Goal: Check status: Check status

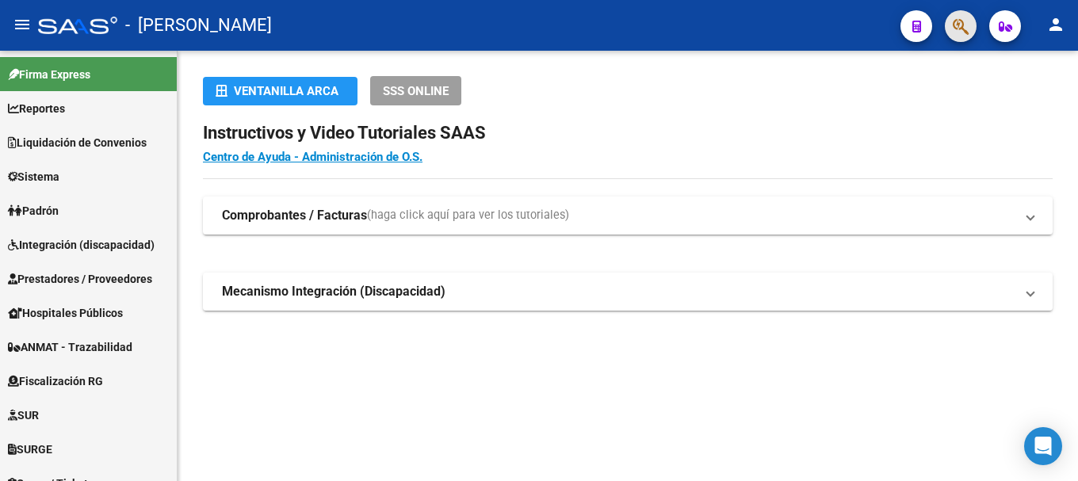
click at [948, 21] on button "button" at bounding box center [961, 26] width 32 height 32
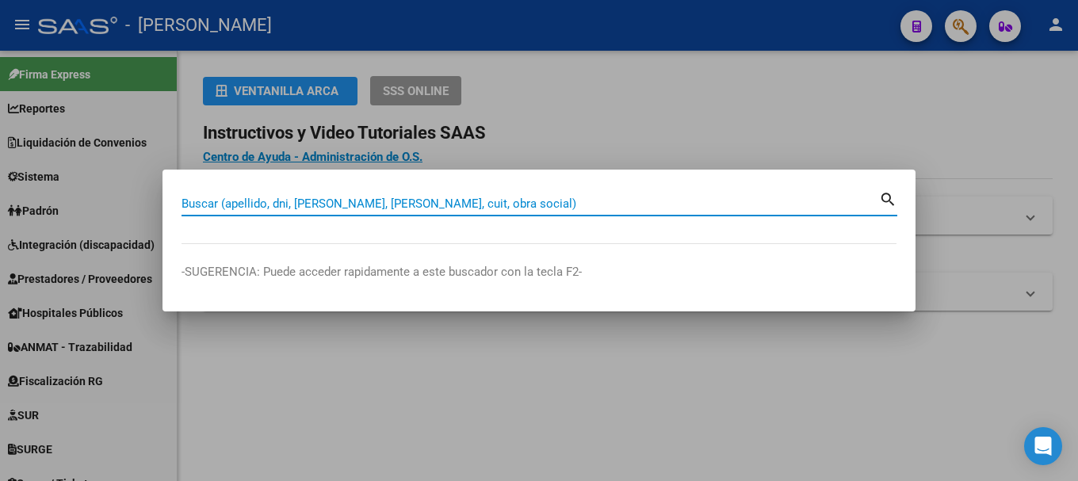
paste input "Buen día, envíeme su último recibo y verificamos su afiliación."
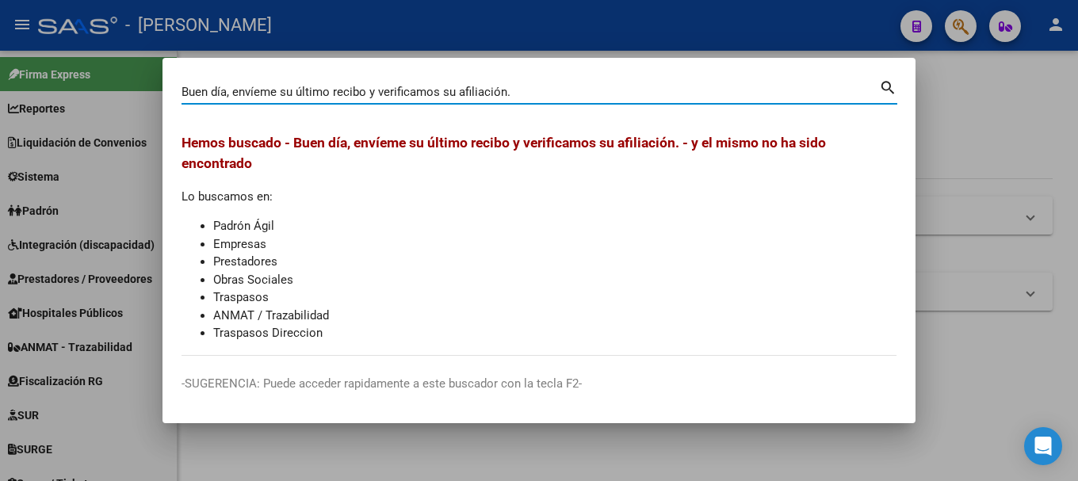
click at [368, 85] on input "Buen día, envíeme su último recibo y verificamos su afiliación." at bounding box center [529, 92] width 697 height 14
paste input "20225747270"
type input "20225747270"
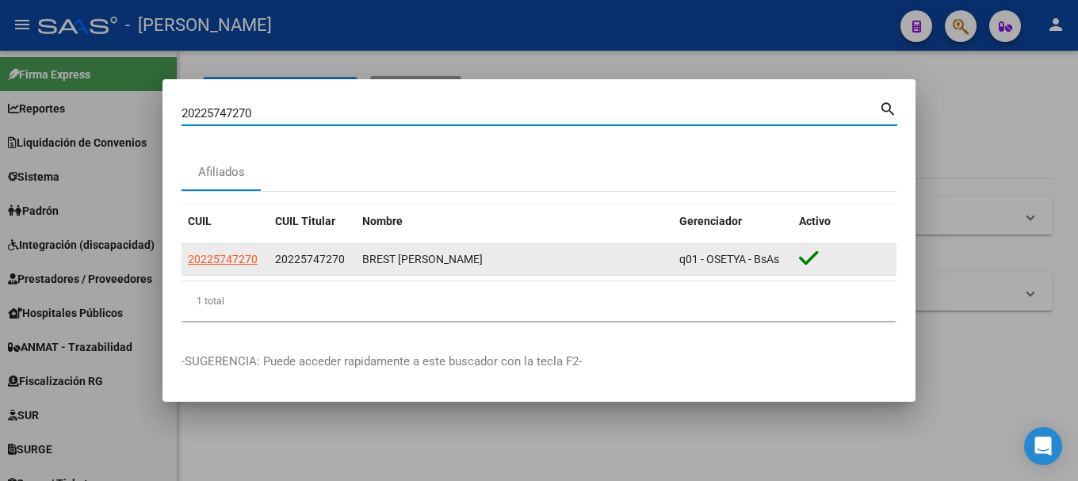
click at [238, 270] on datatable-body-cell "20225747270" at bounding box center [224, 259] width 87 height 31
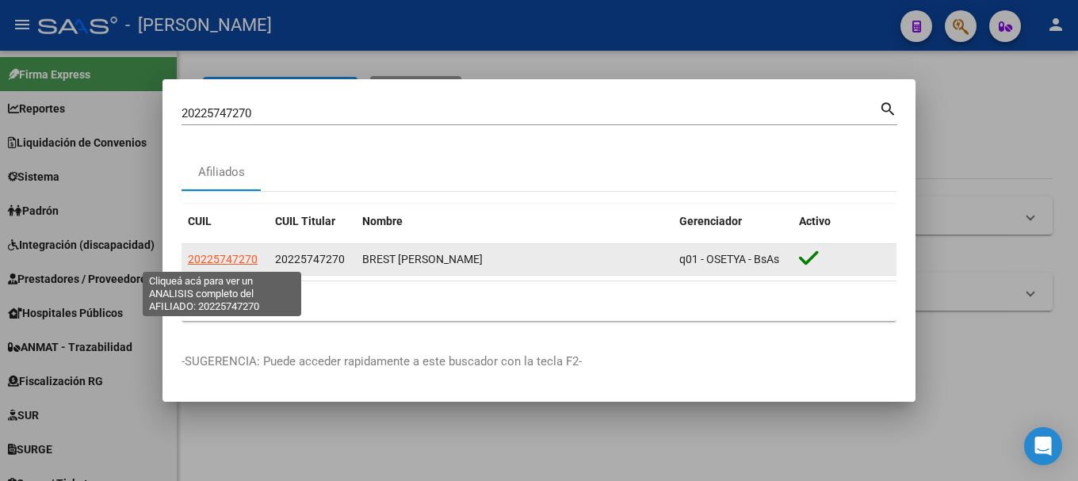
click at [239, 258] on span "20225747270" at bounding box center [223, 259] width 70 height 13
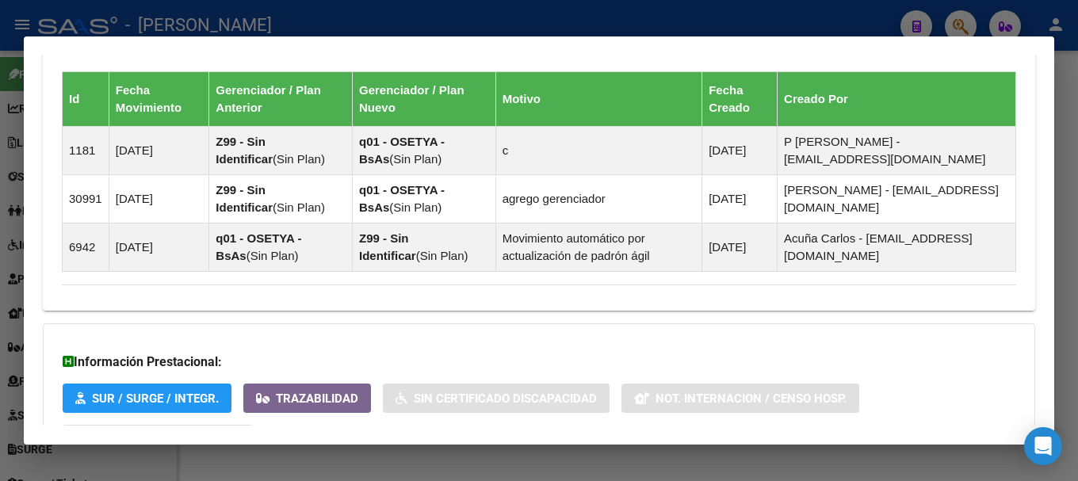
scroll to position [1105, 0]
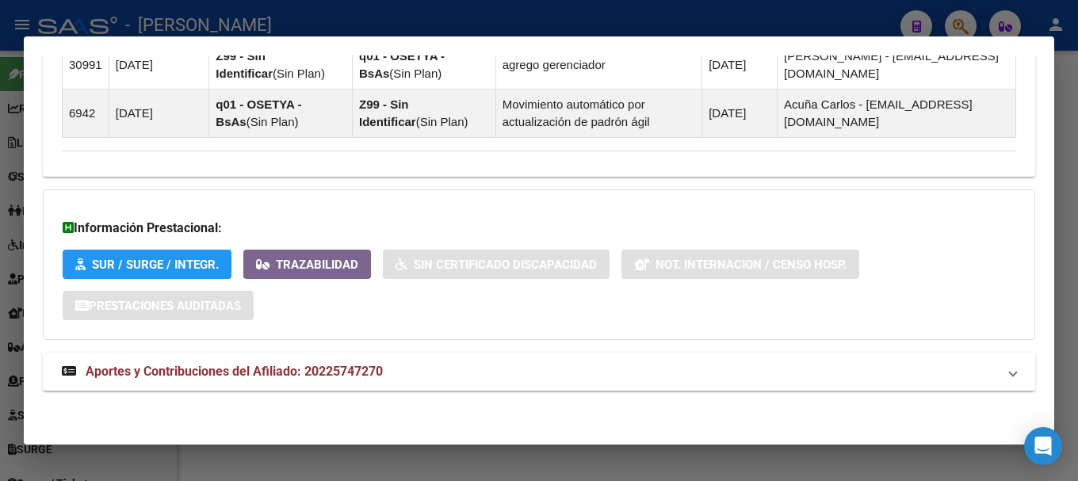
click at [498, 370] on mat-panel-title "Aportes y Contribuciones del Afiliado: 20225747270" at bounding box center [529, 371] width 935 height 19
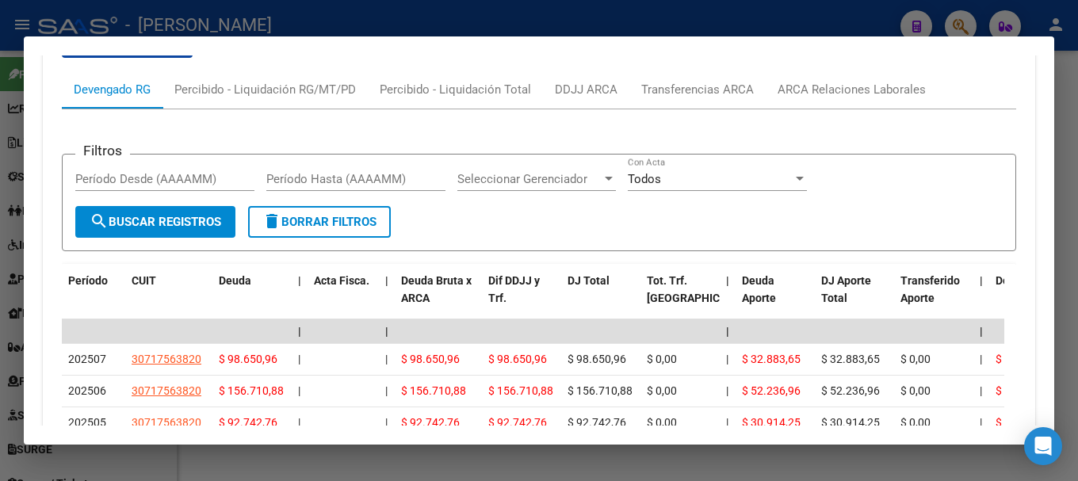
scroll to position [1659, 0]
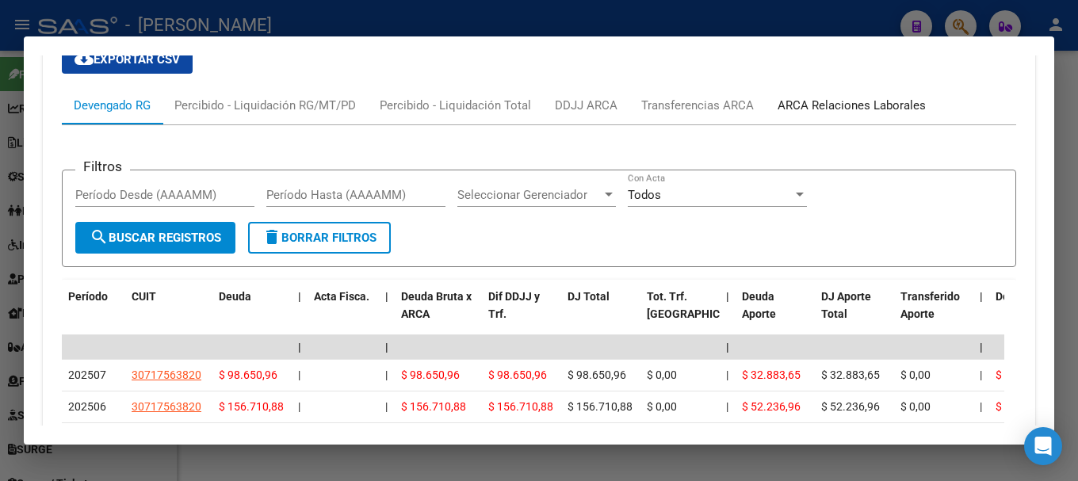
click at [801, 105] on div "ARCA Relaciones Laborales" at bounding box center [851, 105] width 148 height 17
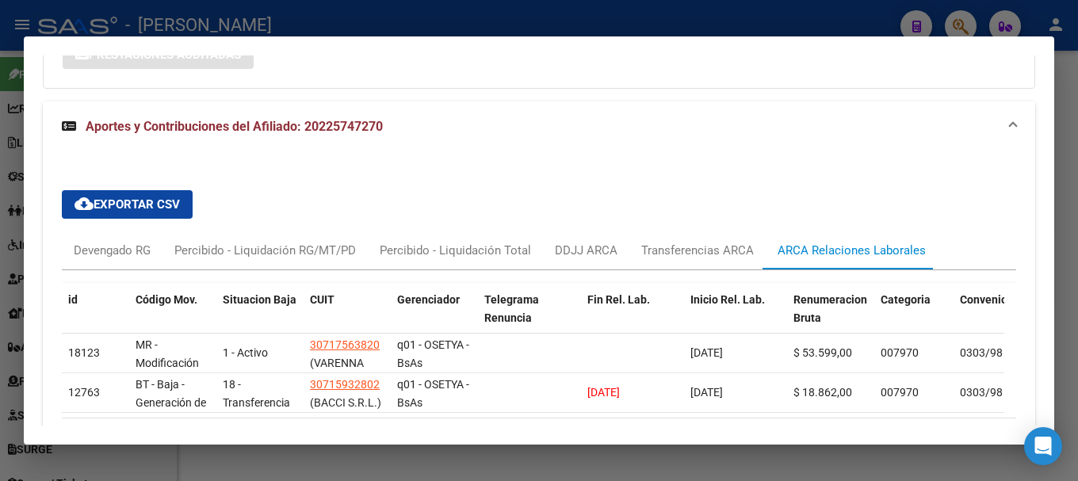
scroll to position [1429, 0]
